Goal: Task Accomplishment & Management: Use online tool/utility

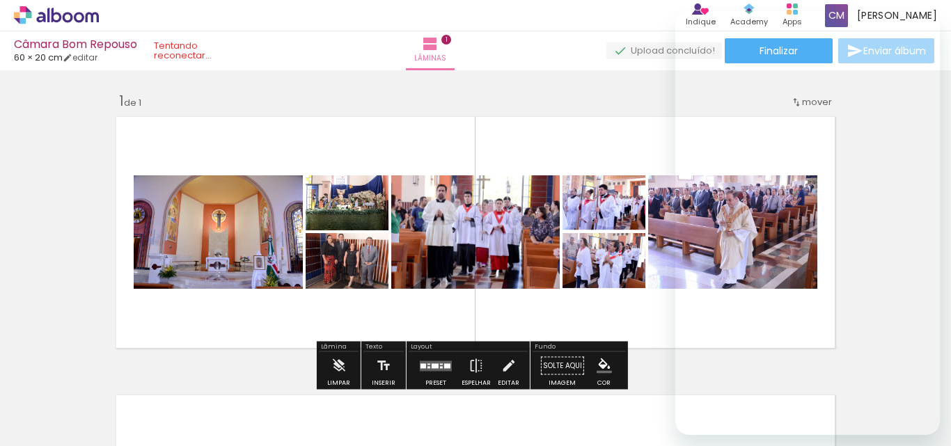
click at [916, 35] on div "Câmara Bom Repouso 60 × 20 cm editar Lâminas 1 Finalizar Enviar álbum" at bounding box center [475, 35] width 951 height 70
click at [69, 192] on div "Inserir lâmina 1 de 1" at bounding box center [475, 353] width 951 height 557
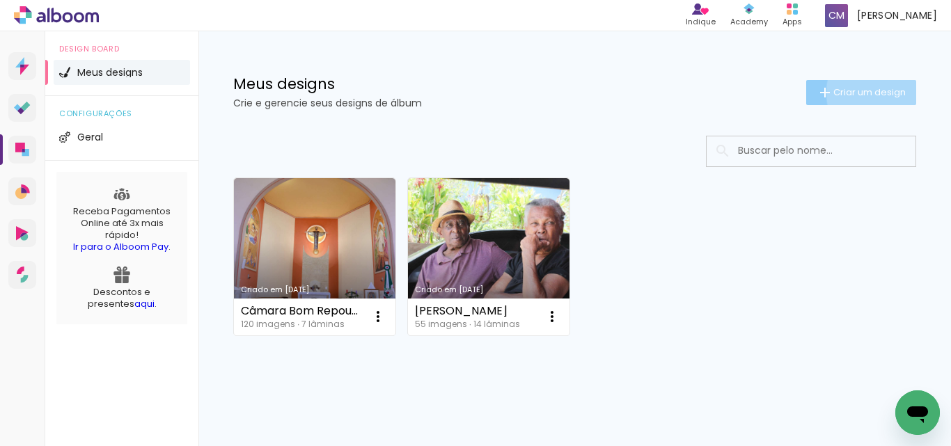
click at [868, 93] on span "Criar um design" at bounding box center [869, 92] width 72 height 9
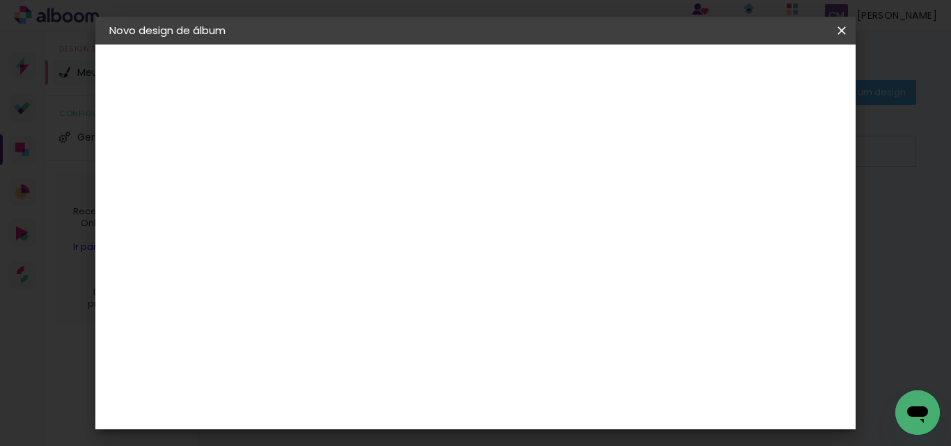
click at [337, 185] on input at bounding box center [337, 187] width 0 height 22
type input "posse prefeito"
type paper-input "posse prefeito"
click at [0, 0] on slot "Avançar" at bounding box center [0, 0] width 0 height 0
click at [597, 218] on paper-item "Tamanho Livre" at bounding box center [530, 211] width 134 height 31
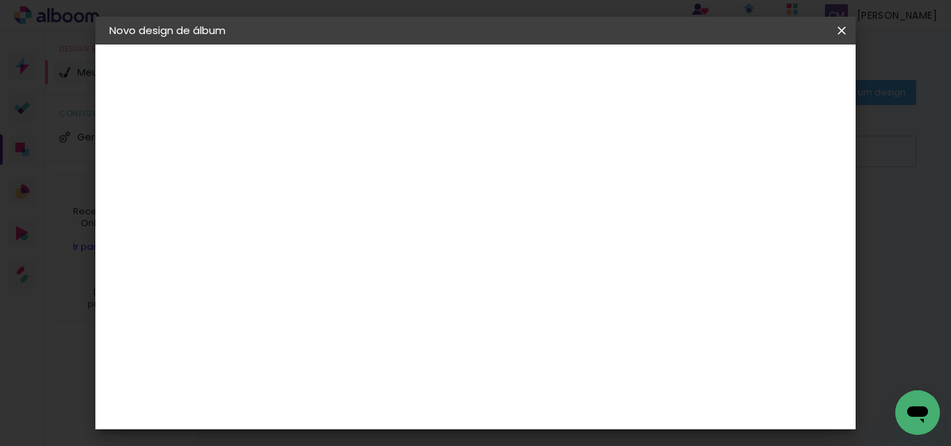
click at [0, 0] on slot "Avançar" at bounding box center [0, 0] width 0 height 0
drag, startPoint x: 298, startPoint y: 227, endPoint x: 282, endPoint y: 228, distance: 16.1
click at [282, 228] on input "30" at bounding box center [293, 227] width 36 height 21
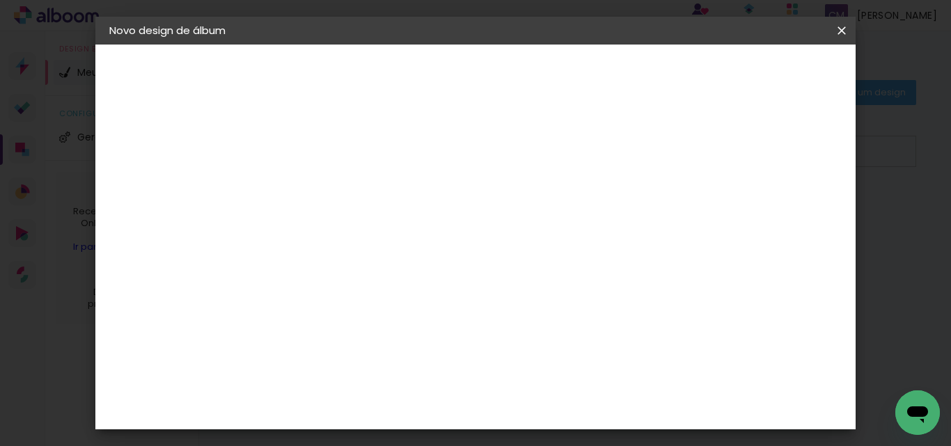
type input "20"
type paper-input "20"
click at [754, 76] on span "Iniciar design" at bounding box center [722, 74] width 63 height 10
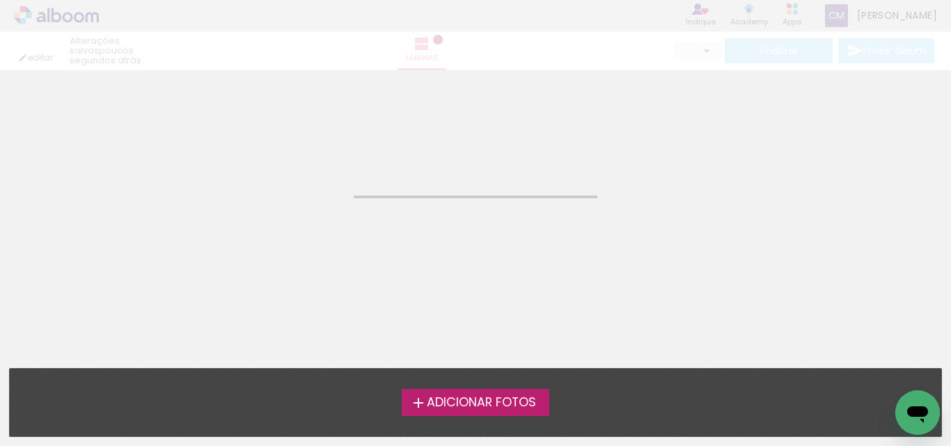
click at [477, 401] on span "Adicionar Fotos" at bounding box center [481, 403] width 109 height 13
click at [0, 0] on input "file" at bounding box center [0, 0] width 0 height 0
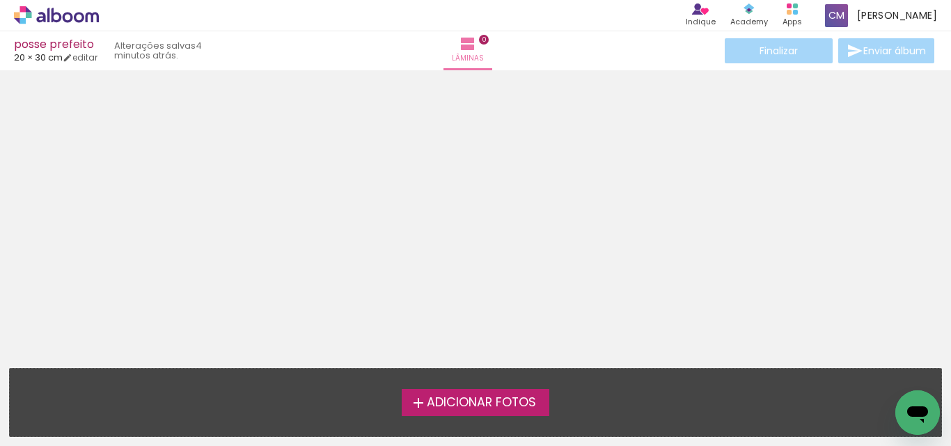
click at [437, 397] on span "Adicionar Fotos" at bounding box center [481, 403] width 109 height 13
click at [0, 0] on input "file" at bounding box center [0, 0] width 0 height 0
